Goal: Task Accomplishment & Management: Manage account settings

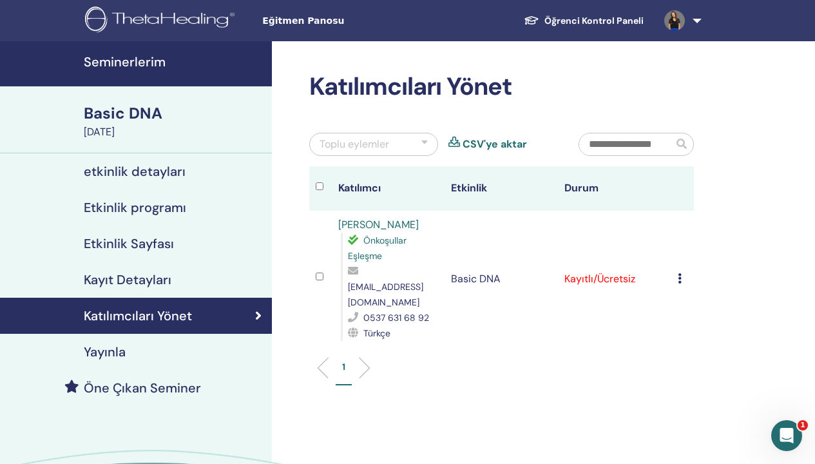
click at [143, 108] on div "Basic DNA" at bounding box center [174, 113] width 180 height 22
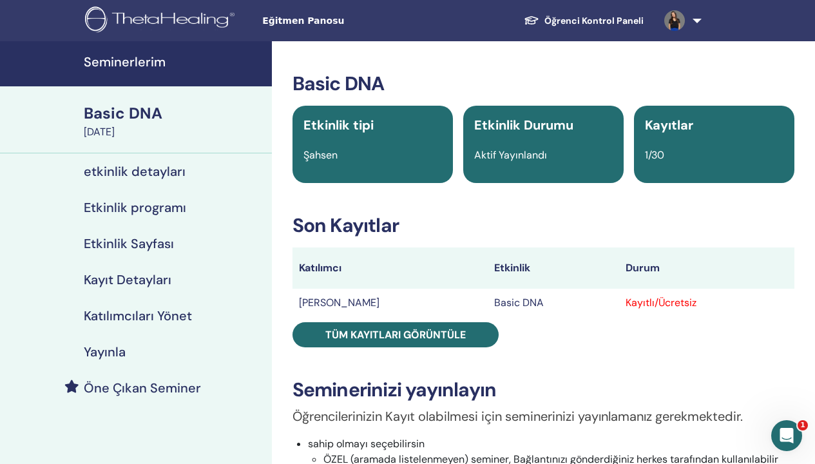
scroll to position [110, 0]
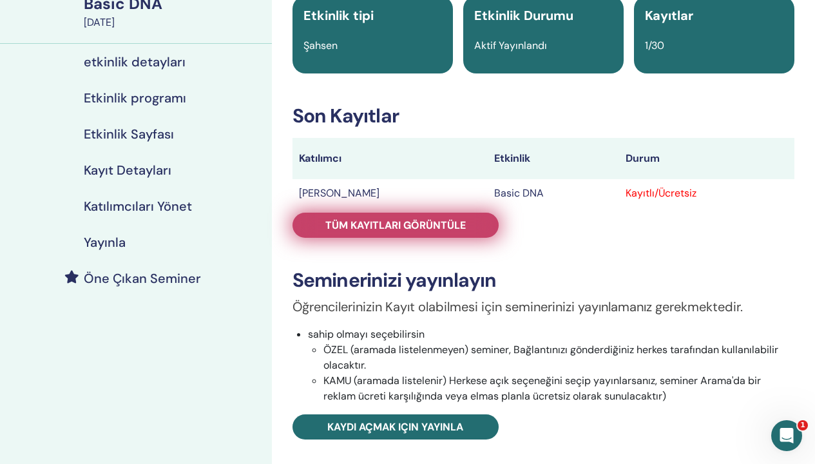
click at [445, 221] on span "Tüm kayıtları görüntüle" at bounding box center [395, 225] width 140 height 14
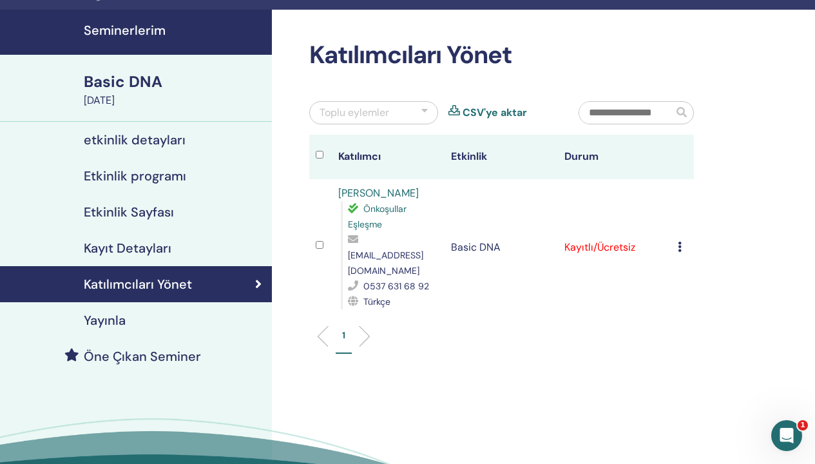
scroll to position [53, 0]
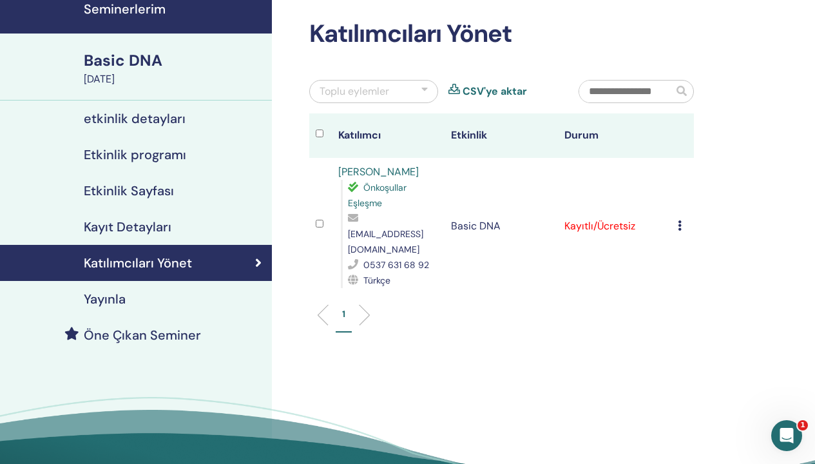
click at [155, 263] on h4 "Katılımcıları Yönet" at bounding box center [138, 262] width 108 height 15
click at [137, 228] on h4 "Kayıt Detayları" at bounding box center [128, 226] width 88 height 15
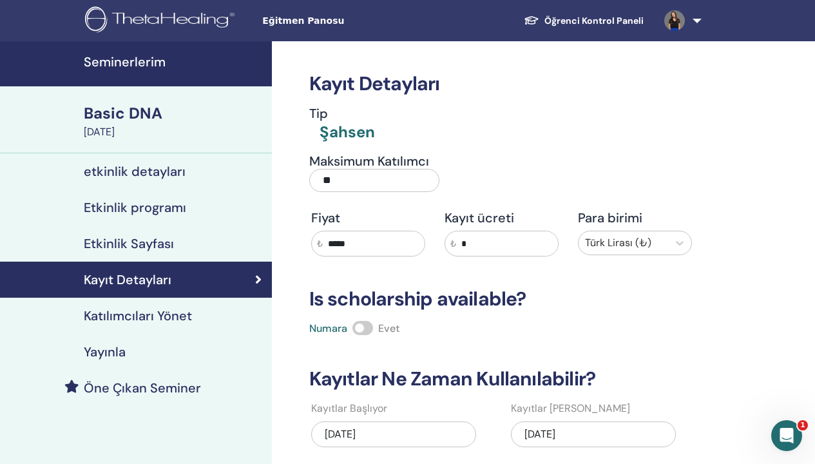
click at [128, 110] on div "Basic DNA" at bounding box center [174, 113] width 180 height 22
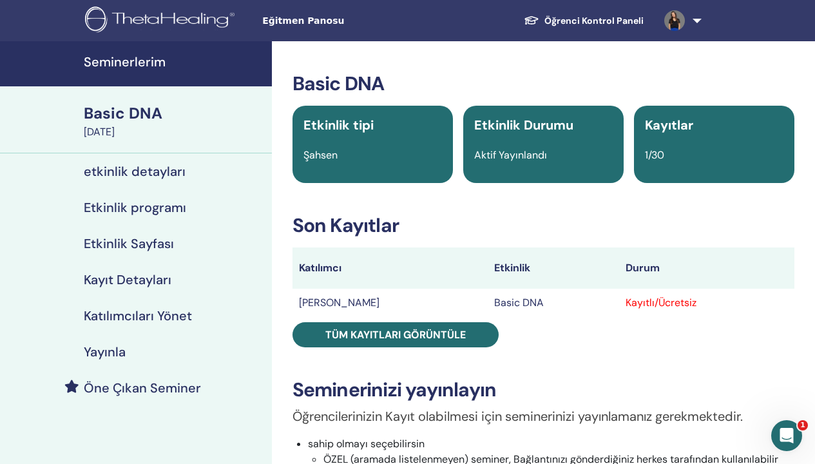
click at [155, 171] on h4 "etkinlik detayları" at bounding box center [135, 171] width 102 height 15
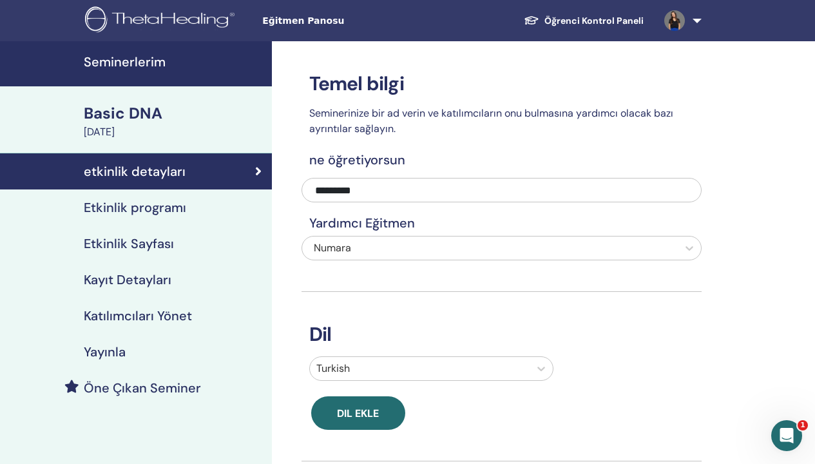
click at [134, 314] on h4 "Katılımcıları Yönet" at bounding box center [138, 315] width 108 height 15
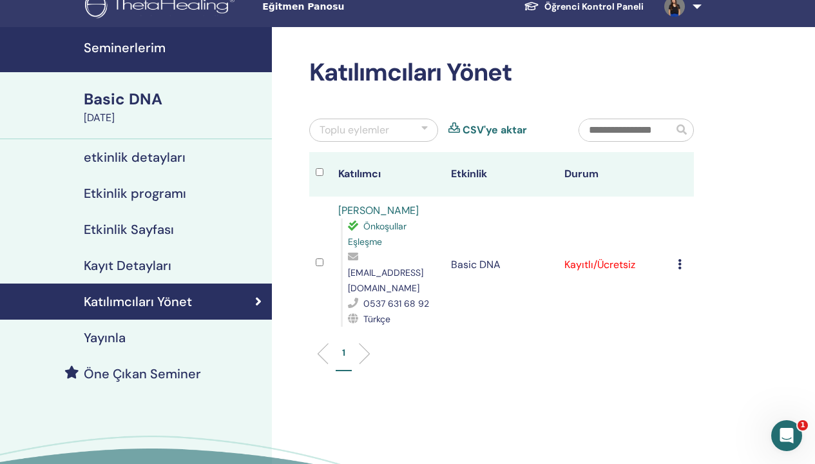
scroll to position [32, 0]
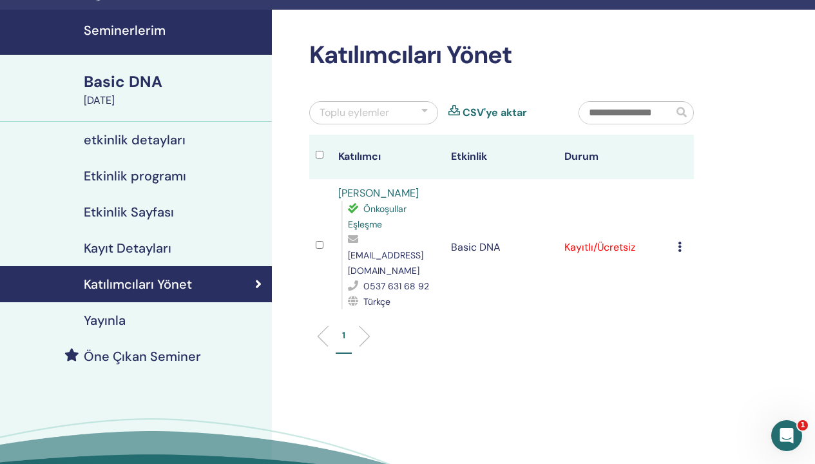
click at [426, 108] on div at bounding box center [424, 112] width 6 height 15
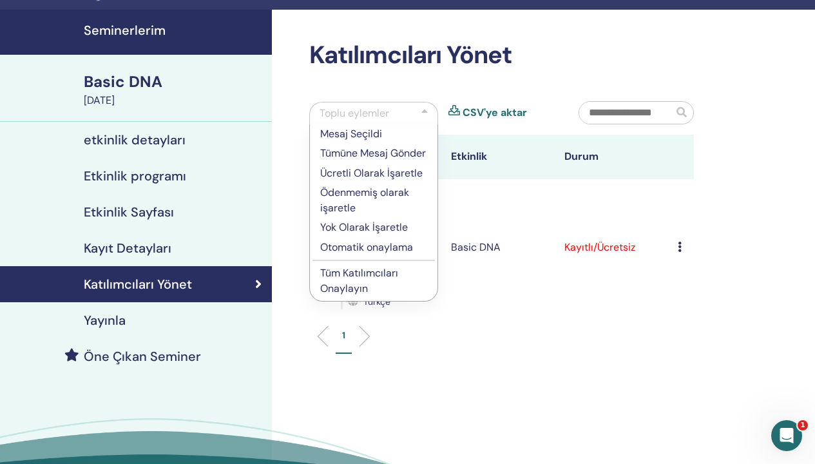
click at [426, 108] on div at bounding box center [424, 113] width 6 height 15
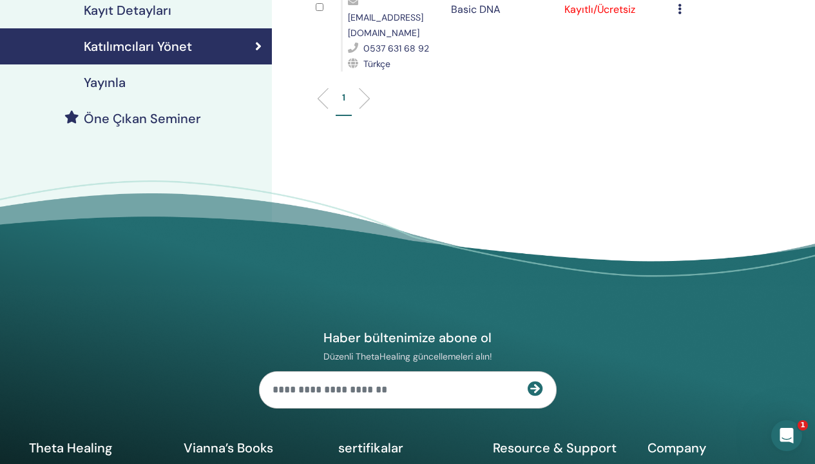
scroll to position [0, 0]
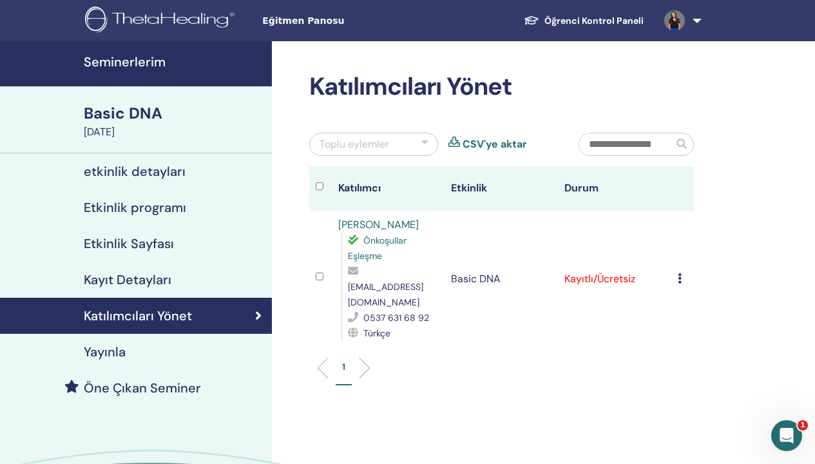
click at [696, 17] on link at bounding box center [680, 20] width 53 height 41
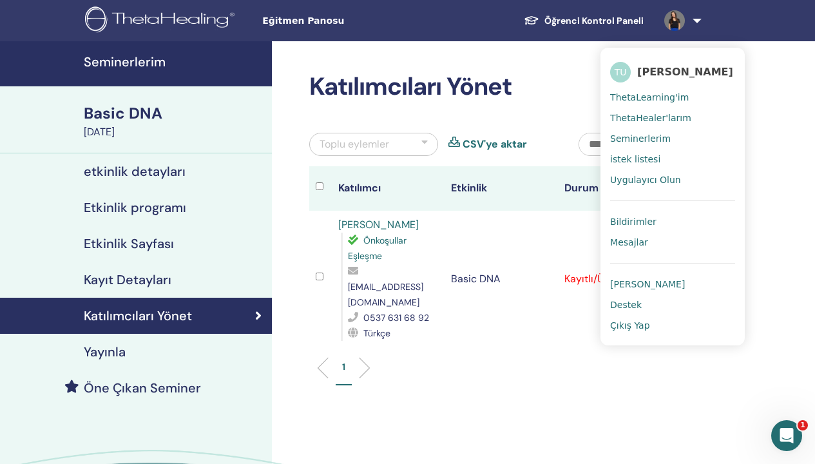
click at [642, 218] on span "Bildirimler" at bounding box center [633, 222] width 46 height 12
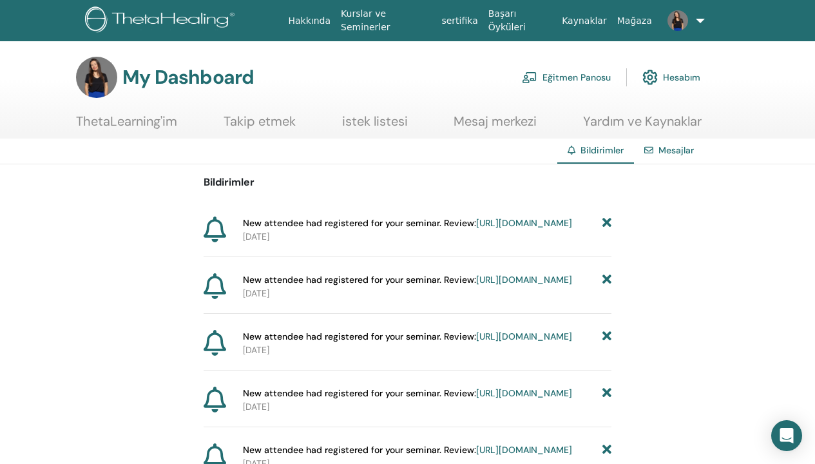
click at [476, 285] on link "[URL][DOMAIN_NAME]" at bounding box center [524, 280] width 96 height 12
